Goal: Book appointment/travel/reservation

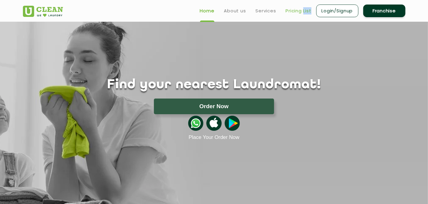
drag, startPoint x: 300, startPoint y: 14, endPoint x: 304, endPoint y: 11, distance: 4.5
click at [304, 11] on ul "Home About us Services Pricing List Login/Signup Franchise" at bounding box center [300, 11] width 210 height 14
click at [304, 11] on link "Pricing List" at bounding box center [299, 10] width 26 height 7
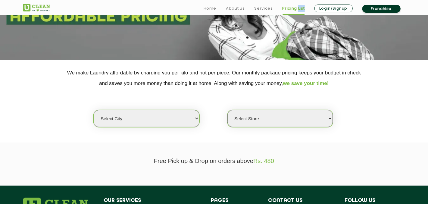
scroll to position [80, 0]
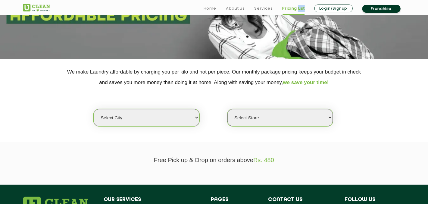
click at [179, 124] on select "Select city [GEOGRAPHIC_DATA] [GEOGRAPHIC_DATA] [GEOGRAPHIC_DATA] [GEOGRAPHIC_D…" at bounding box center [146, 117] width 105 height 17
select select "6"
click at [94, 109] on select "Select city [GEOGRAPHIC_DATA] [GEOGRAPHIC_DATA] [GEOGRAPHIC_DATA] [GEOGRAPHIC_D…" at bounding box center [146, 117] width 105 height 17
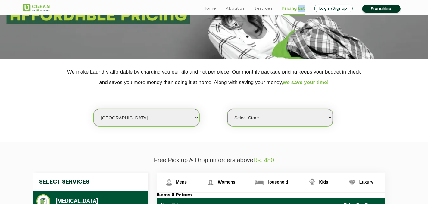
click at [260, 121] on select "Select Store [GEOGRAPHIC_DATA] [GEOGRAPHIC_DATA] UClean KR [GEOGRAPHIC_DATA] [G…" at bounding box center [280, 117] width 105 height 17
select select "316"
click at [228, 109] on select "Select Store [GEOGRAPHIC_DATA] [GEOGRAPHIC_DATA] UClean KR [GEOGRAPHIC_DATA] [G…" at bounding box center [280, 117] width 105 height 17
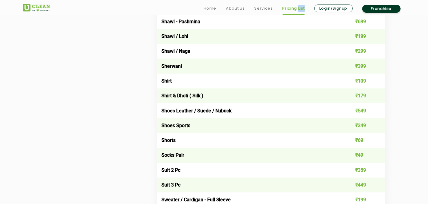
scroll to position [844, 0]
click at [263, 11] on link "Services" at bounding box center [263, 8] width 18 height 7
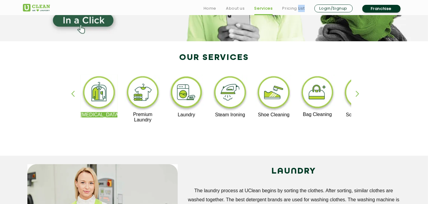
scroll to position [98, 0]
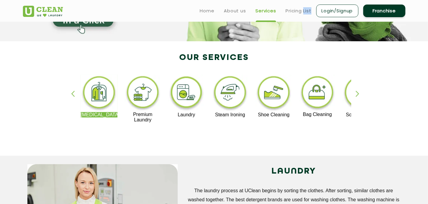
click at [278, 99] on img at bounding box center [274, 93] width 37 height 37
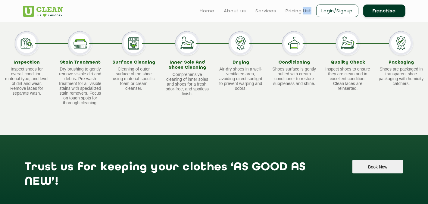
scroll to position [395, 0]
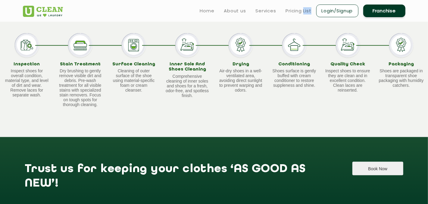
click at [353, 167] on button "Book Now" at bounding box center [378, 169] width 51 height 14
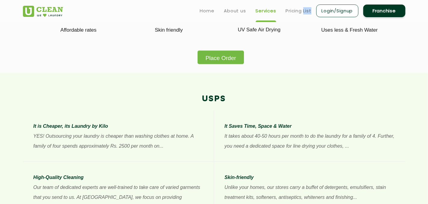
scroll to position [98, 0]
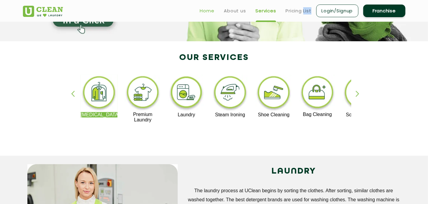
click at [203, 9] on link "Home" at bounding box center [207, 10] width 14 height 7
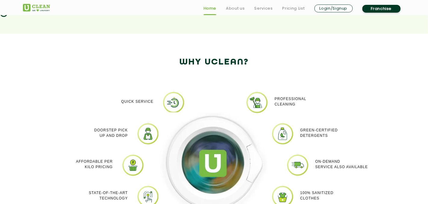
scroll to position [470, 0]
